Goal: Task Accomplishment & Management: Complete application form

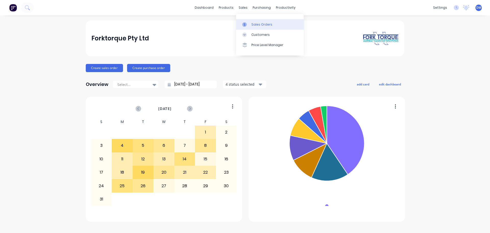
click at [250, 25] on div at bounding box center [246, 24] width 8 height 5
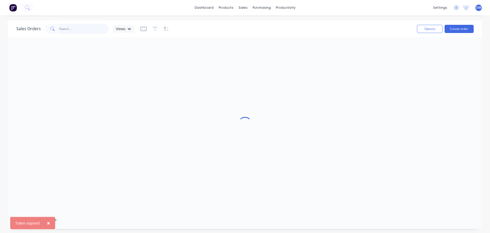
click at [84, 25] on input "text" at bounding box center [84, 29] width 50 height 10
type input "344689"
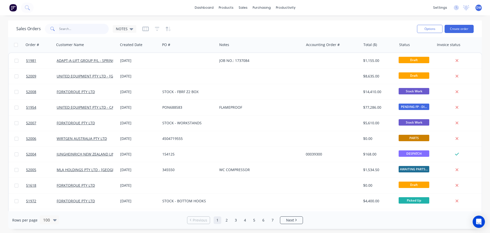
click at [81, 28] on input "text" at bounding box center [84, 29] width 50 height 10
type input "344689"
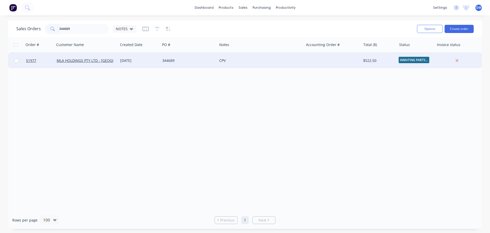
click at [223, 60] on div "CPV" at bounding box center [258, 60] width 78 height 5
click at [188, 60] on div "344689" at bounding box center [187, 60] width 50 height 5
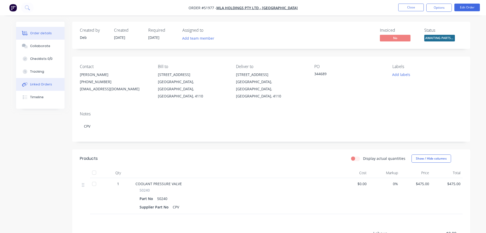
click at [49, 85] on div "Linked Orders" at bounding box center [41, 84] width 22 height 5
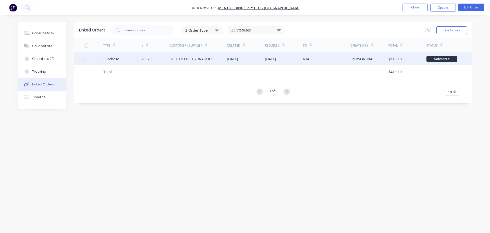
click at [213, 60] on div "SOUTHCOTT HYDRAULICS" at bounding box center [198, 58] width 57 height 13
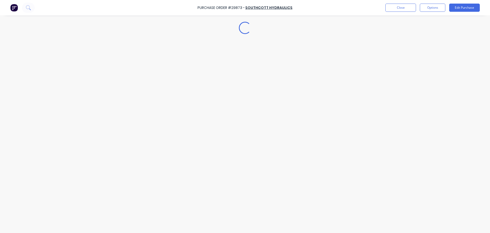
type textarea "x"
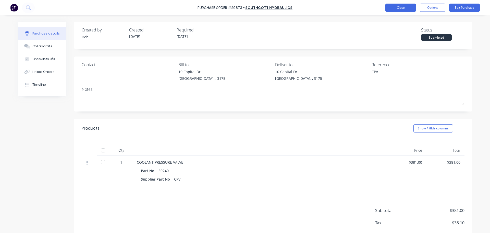
click at [400, 9] on button "Close" at bounding box center [401, 8] width 31 height 8
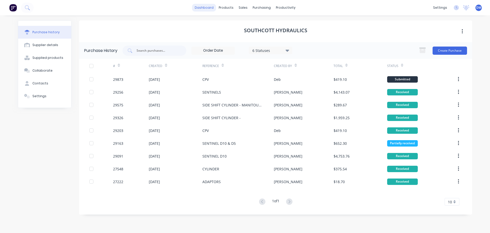
click at [210, 9] on link "dashboard" at bounding box center [204, 8] width 24 height 8
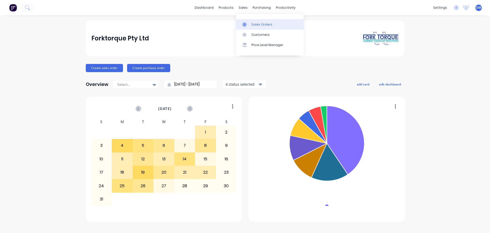
click at [262, 25] on div "Sales Orders" at bounding box center [262, 24] width 21 height 5
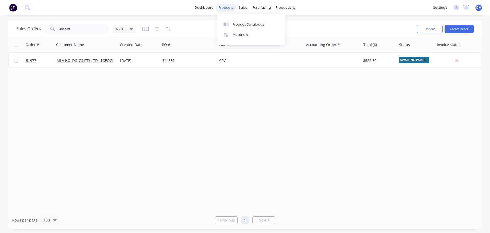
click at [226, 9] on div "products" at bounding box center [226, 8] width 20 height 8
click at [240, 22] on div "Product Catalogue" at bounding box center [249, 24] width 32 height 5
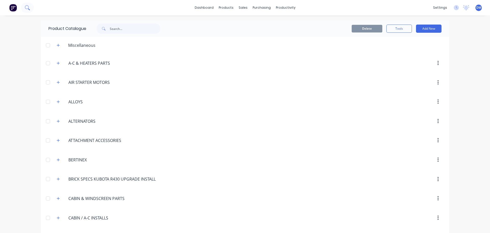
click at [28, 9] on icon at bounding box center [27, 7] width 4 height 4
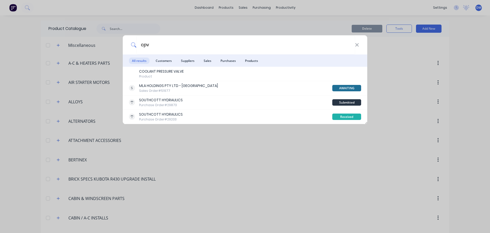
type input "cpv"
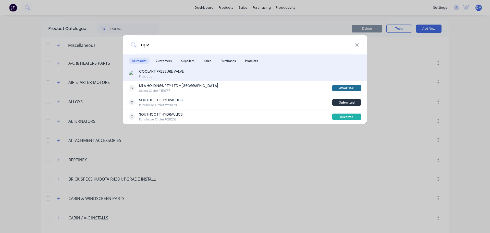
click at [167, 72] on div "COOLANT PRESSURE VALVE" at bounding box center [161, 71] width 45 height 5
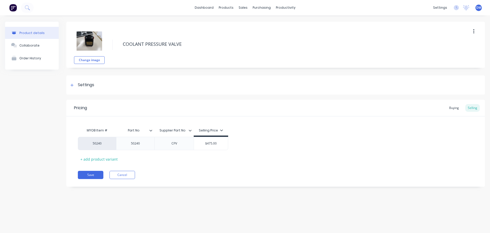
type textarea "x"
click at [450, 108] on div "Buying" at bounding box center [454, 108] width 15 height 8
click at [15, 9] on img at bounding box center [13, 8] width 8 height 8
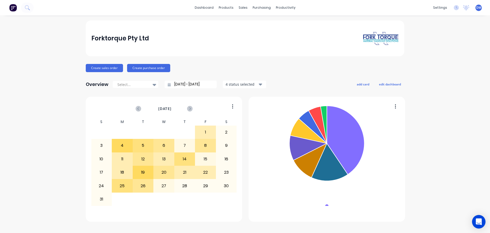
drag, startPoint x: 476, startPoint y: 217, endPoint x: 478, endPoint y: 222, distance: 5.0
click at [477, 221] on div "Open Intercom Messenger" at bounding box center [479, 222] width 14 height 14
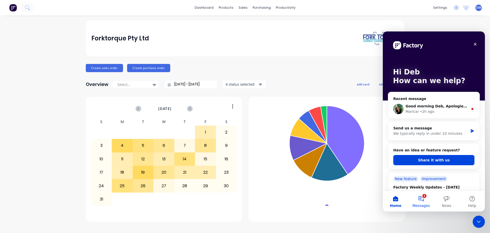
click at [421, 198] on button "1 Messages" at bounding box center [422, 201] width 26 height 20
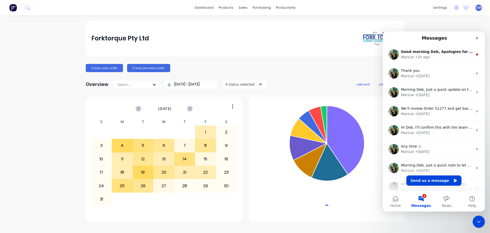
click at [421, 198] on button "1 Messages" at bounding box center [422, 201] width 26 height 20
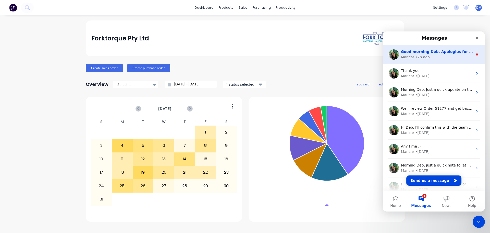
click at [428, 58] on div "Maricar • 2h ago" at bounding box center [437, 56] width 72 height 5
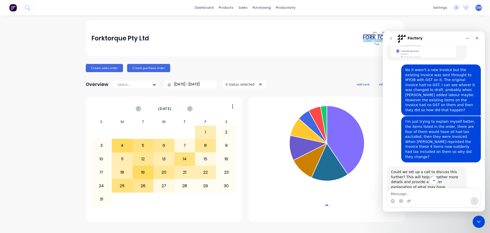
scroll to position [342, 0]
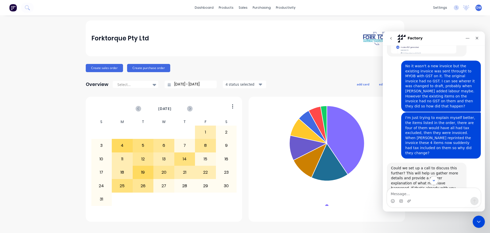
click at [414, 193] on textarea "Message…" at bounding box center [433, 192] width 93 height 9
type textarea "H"
type textarea "t"
type textarea "Thanks Maricar"
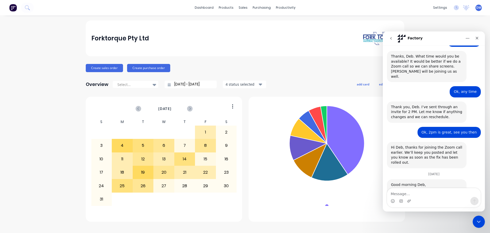
scroll to position [511, 0]
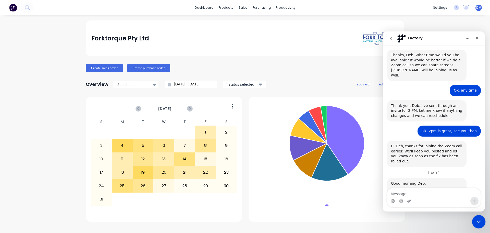
click at [475, 220] on div "Close Intercom Messenger" at bounding box center [478, 221] width 12 height 12
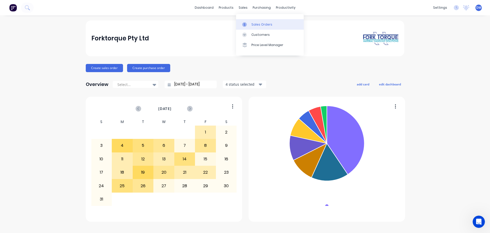
click at [253, 23] on div "Sales Orders" at bounding box center [262, 24] width 21 height 5
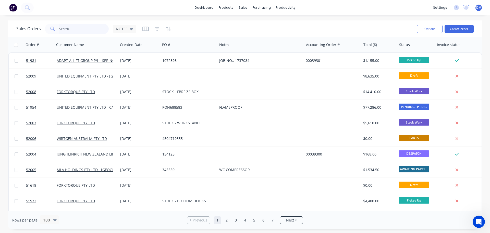
click at [79, 30] on input "text" at bounding box center [84, 29] width 50 height 10
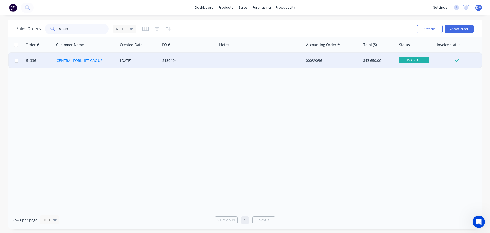
type input "51336"
click at [75, 59] on link "CENTRAL FORKLIFT GROUP" at bounding box center [80, 60] width 46 height 5
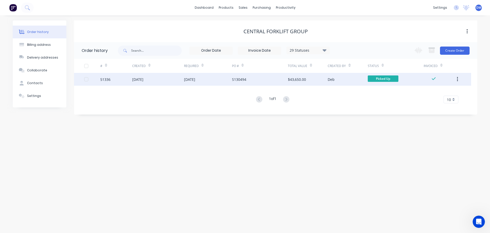
click at [195, 80] on div "25 Sep 2024" at bounding box center [189, 79] width 11 height 5
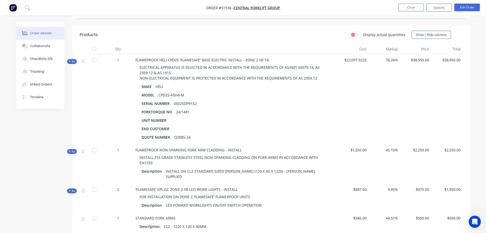
scroll to position [159, 0]
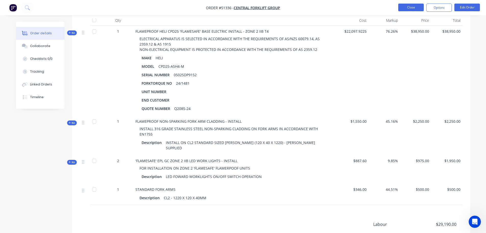
click at [404, 6] on button "Close" at bounding box center [412, 8] width 26 height 8
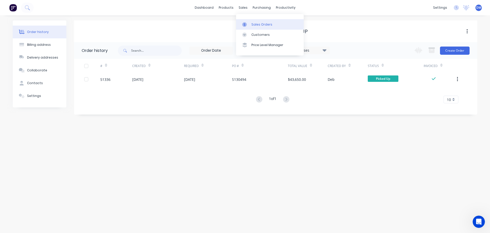
click at [258, 24] on div "Sales Orders" at bounding box center [262, 24] width 21 height 5
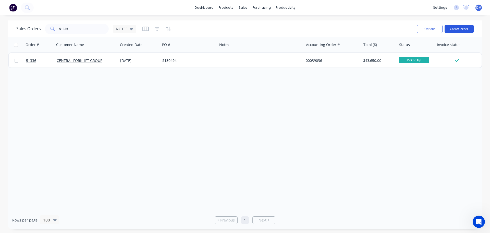
click at [464, 27] on button "Create order" at bounding box center [459, 29] width 29 height 8
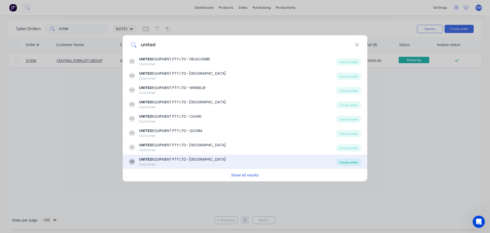
type input "united"
click at [342, 161] on div "Create order" at bounding box center [349, 161] width 25 height 7
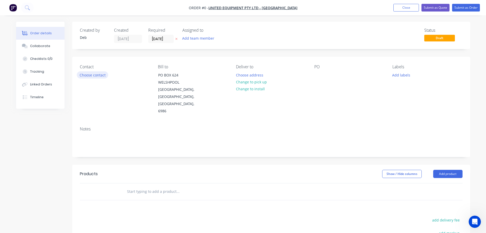
click at [94, 79] on div "Contact Choose contact" at bounding box center [115, 89] width 70 height 50
click at [93, 76] on button "Choose contact" at bounding box center [92, 74] width 31 height 7
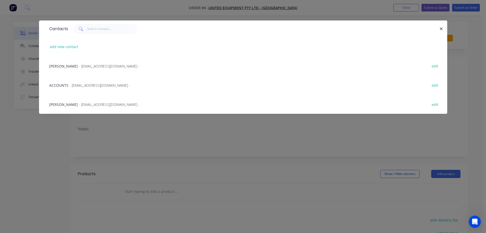
click at [91, 103] on span "- bsteven@unitedequipment.com.au -" at bounding box center [109, 104] width 61 height 5
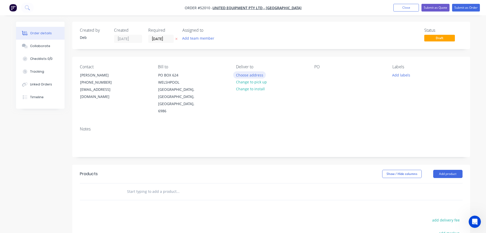
click at [245, 75] on button "Choose address" at bounding box center [249, 74] width 33 height 7
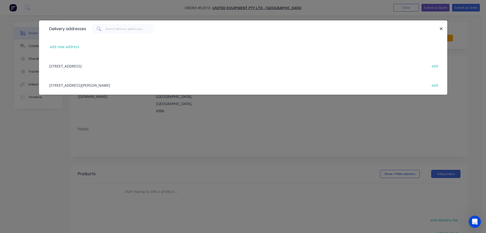
click at [110, 86] on div "47 MCCOMBE STREET, BUNBURY, Western Australia, Australia, 6230 edit" at bounding box center [243, 84] width 393 height 19
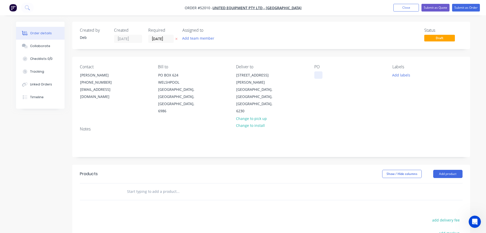
click at [315, 74] on div at bounding box center [319, 74] width 8 height 7
click at [150, 186] on input "text" at bounding box center [178, 191] width 102 height 10
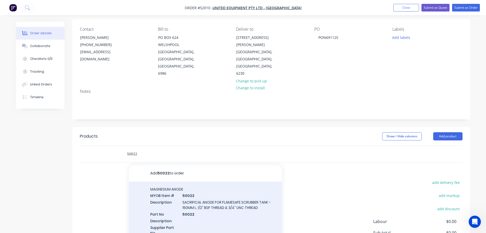
scroll to position [51, 0]
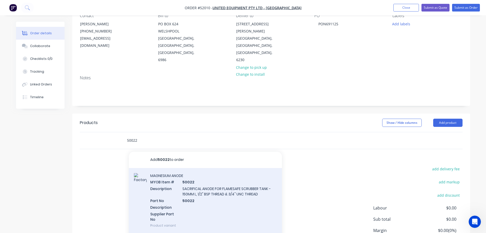
type input "50022"
click at [198, 181] on div "MAGNESIUM ANODE MYOB Item # 50022 Description SACRIFICAL ANODE FOR FLAMESAFE SC…" at bounding box center [205, 200] width 153 height 65
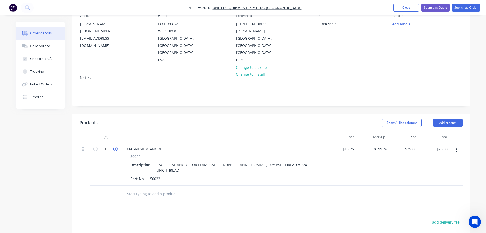
click at [114, 146] on icon "button" at bounding box center [115, 148] width 5 height 5
type input "2"
type input "$50.00"
click at [114, 146] on icon "button" at bounding box center [115, 148] width 5 height 5
type input "3"
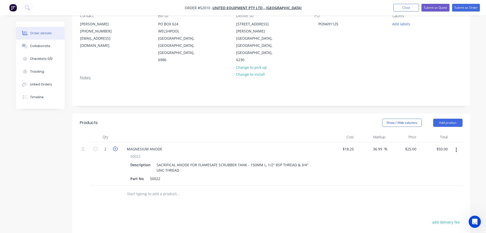
type input "$75.00"
click at [114, 146] on icon "button" at bounding box center [115, 148] width 5 height 5
type input "4"
type input "$100.00"
click at [141, 188] on input "text" at bounding box center [178, 193] width 102 height 10
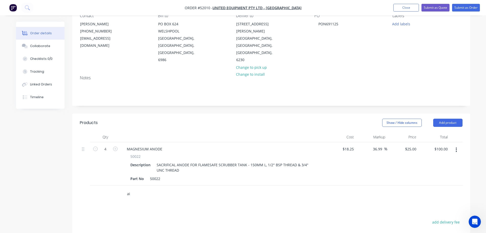
type input "a"
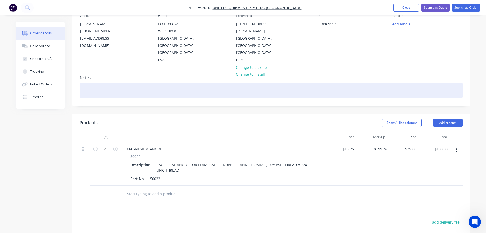
click at [86, 82] on div at bounding box center [271, 90] width 383 height 16
drag, startPoint x: 113, startPoint y: 77, endPoint x: 90, endPoint y: 68, distance: 24.1
click at [113, 82] on div at bounding box center [271, 90] width 383 height 16
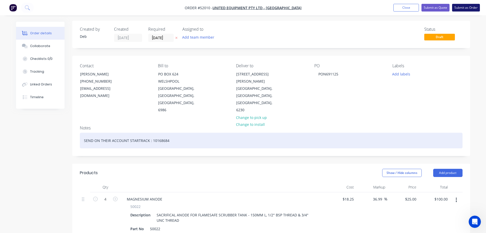
scroll to position [0, 0]
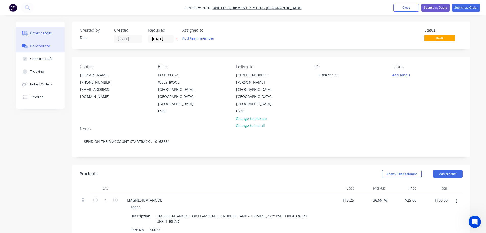
click at [55, 44] on button "Collaborate" at bounding box center [40, 46] width 49 height 13
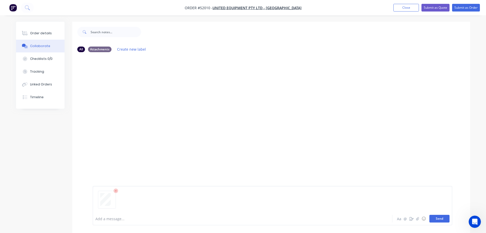
drag, startPoint x: 440, startPoint y: 220, endPoint x: 437, endPoint y: 219, distance: 2.6
click at [440, 220] on button "Send" at bounding box center [440, 219] width 20 height 8
click at [49, 33] on div "Order details" at bounding box center [41, 33] width 22 height 5
